Goal: Transaction & Acquisition: Register for event/course

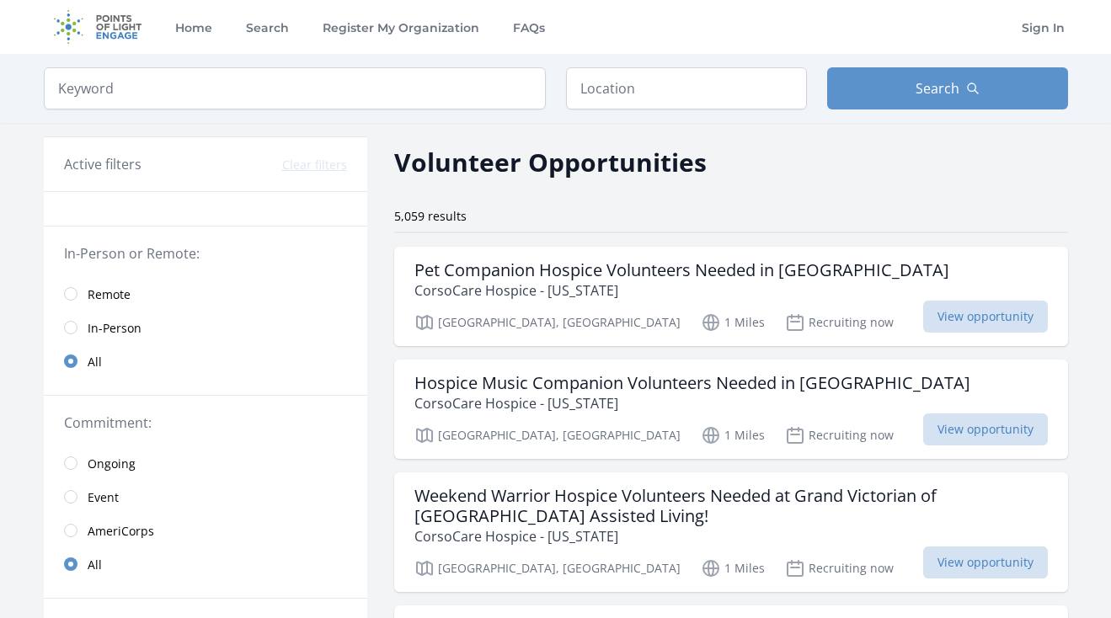
click at [113, 305] on link "Remote" at bounding box center [206, 294] width 324 height 34
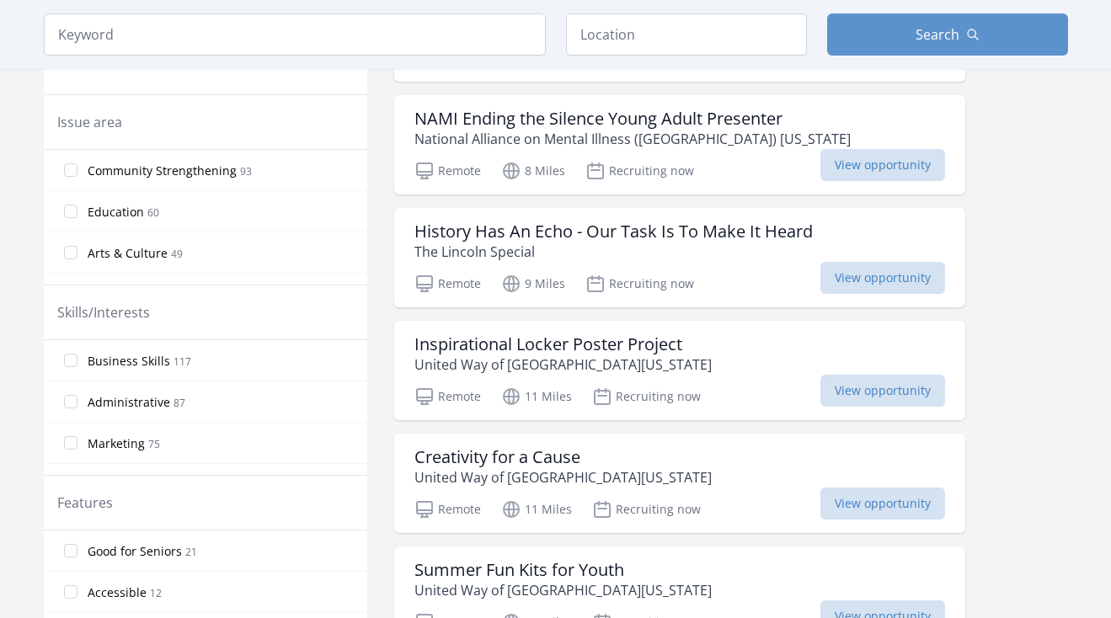
scroll to position [493, 0]
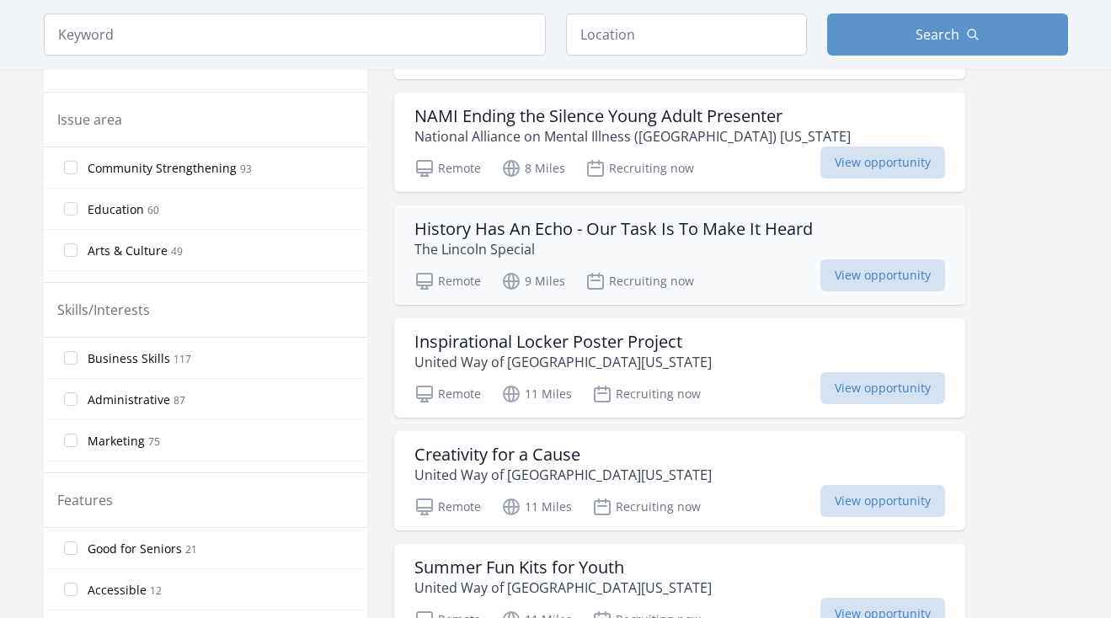
click at [717, 266] on div "Remote 9 Miles Recruiting now View opportunity" at bounding box center [680, 278] width 531 height 25
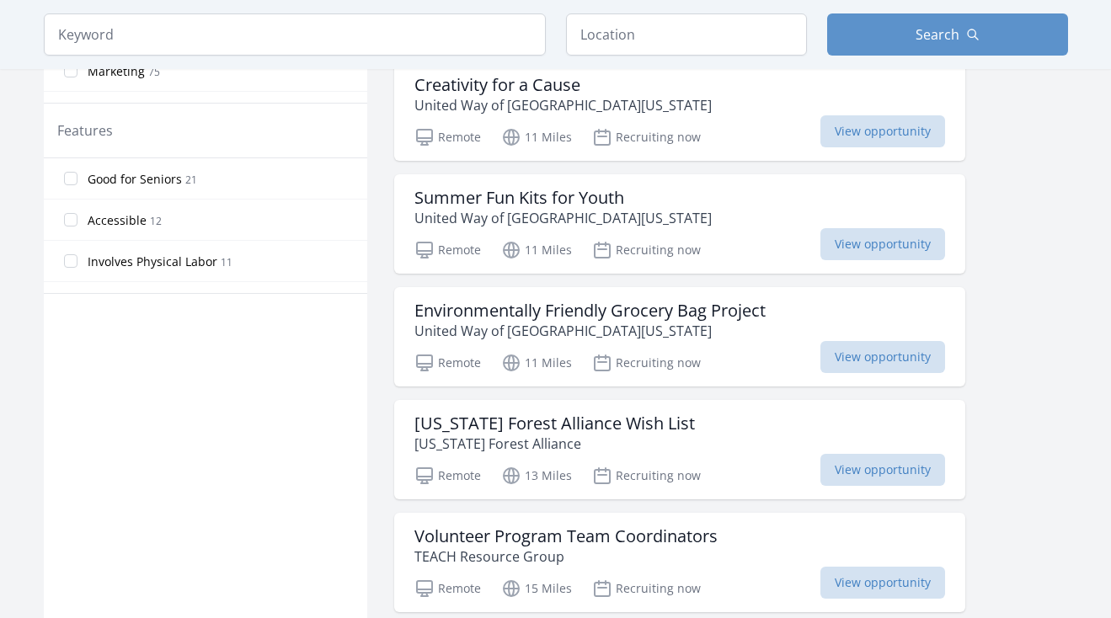
scroll to position [864, 0]
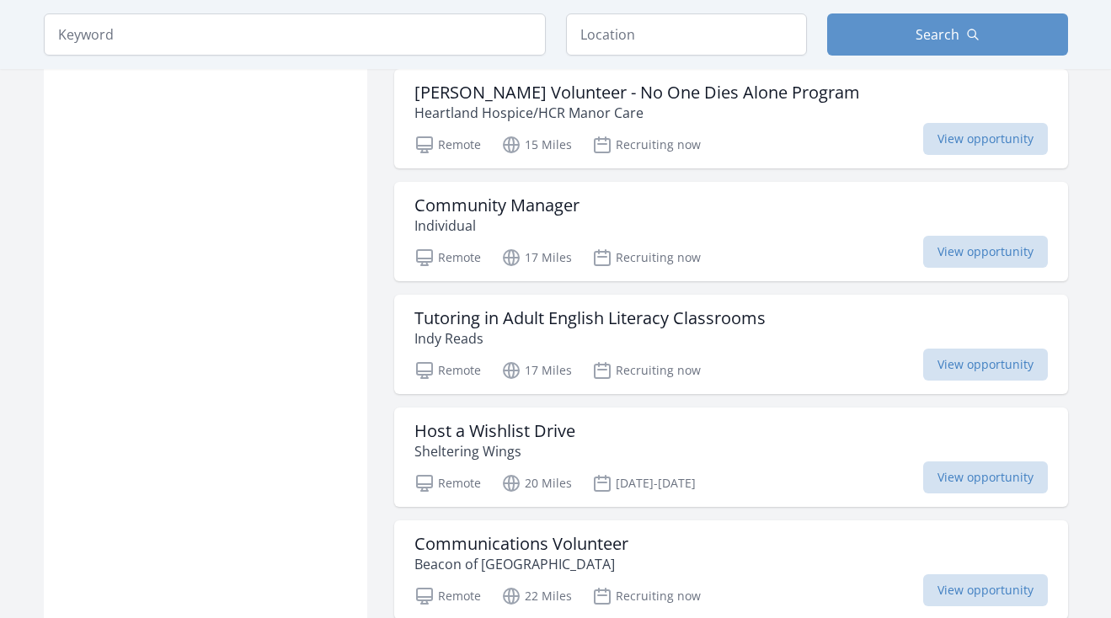
scroll to position [2838, 0]
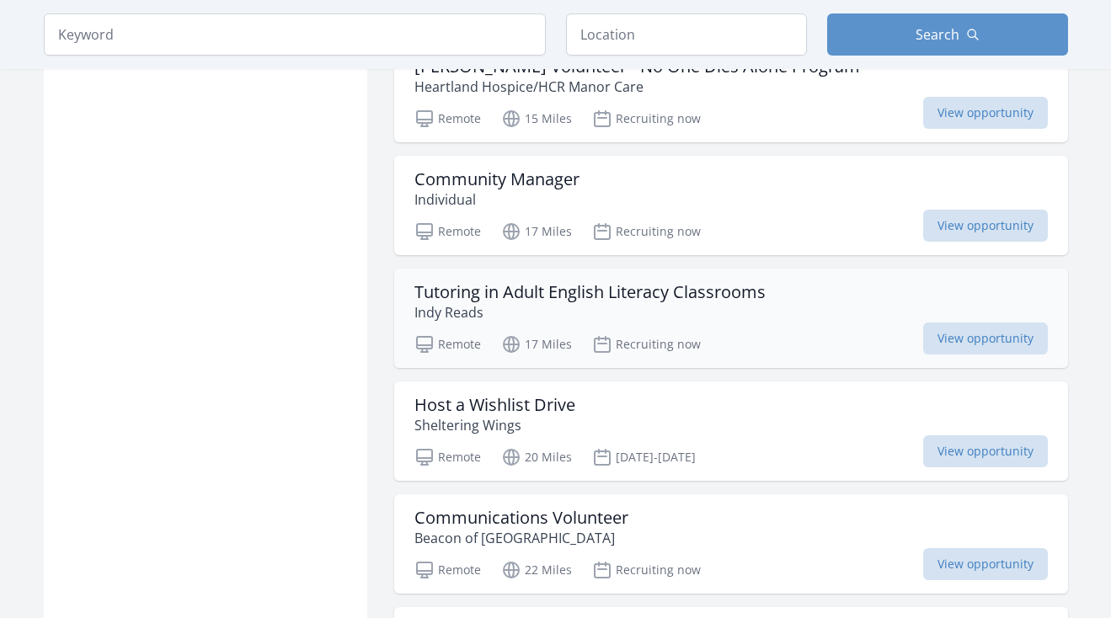
click at [669, 297] on h3 "Tutoring in Adult English Literacy Classrooms" at bounding box center [590, 292] width 351 height 20
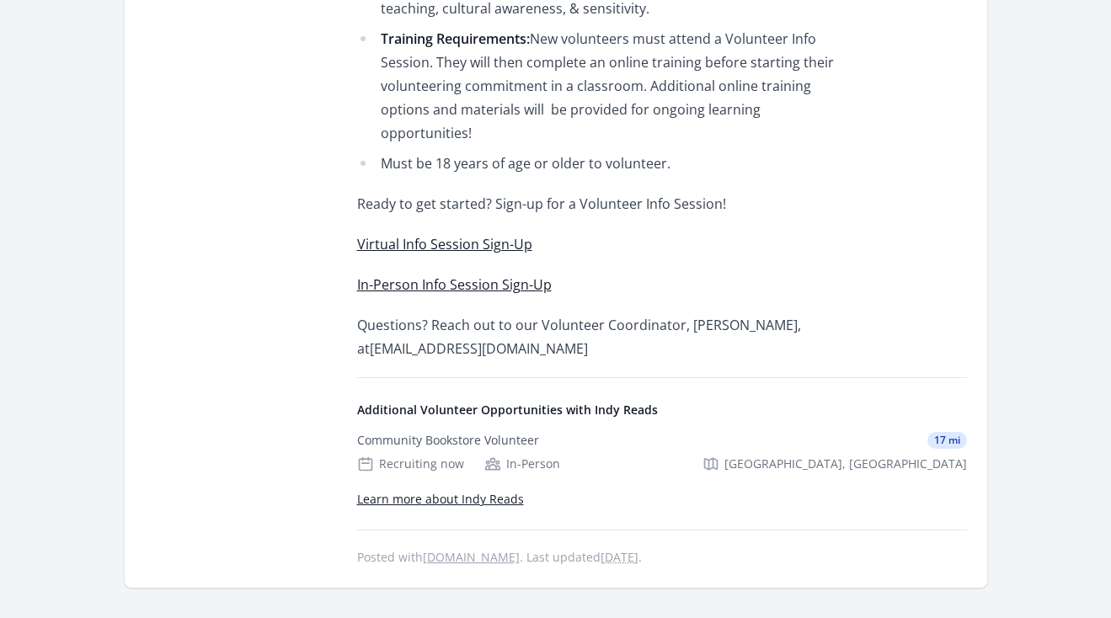
scroll to position [1004, 0]
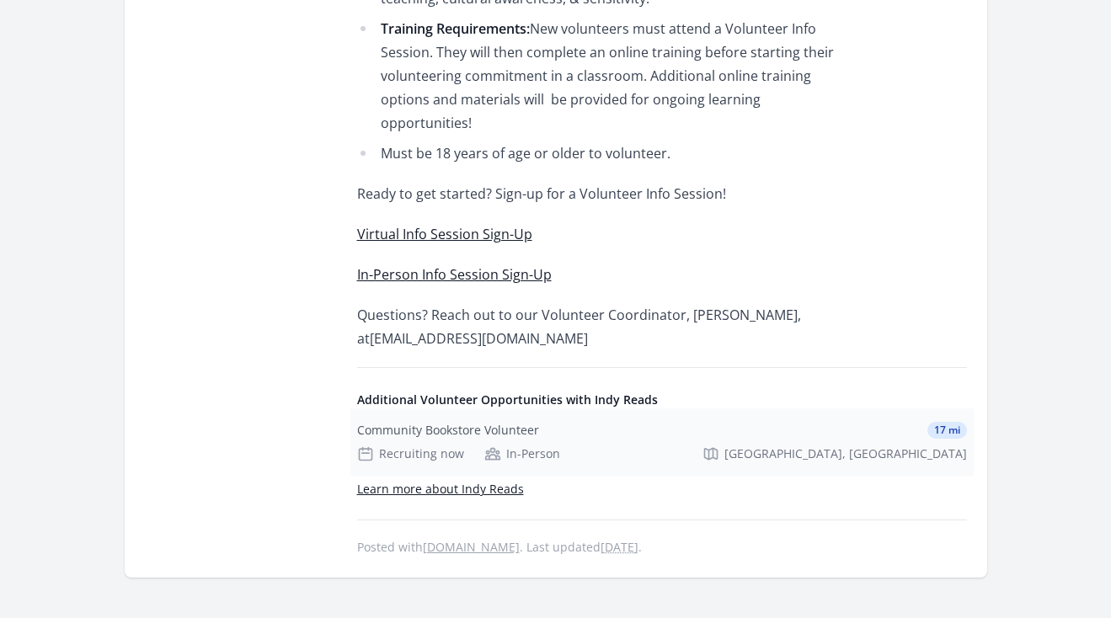
click at [554, 409] on div "Community Bookstore Volunteer 17 mi Recruiting now In-Person Indianapolis, IN" at bounding box center [663, 442] width 624 height 67
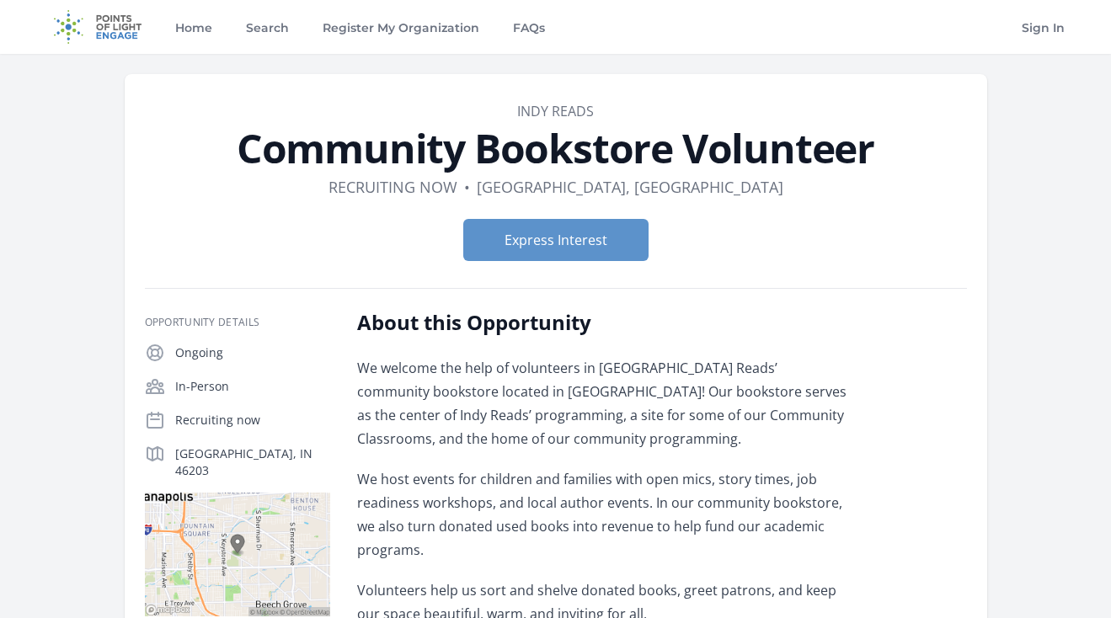
click at [117, 31] on img at bounding box center [98, 27] width 109 height 54
